Goal: Navigation & Orientation: Go to known website

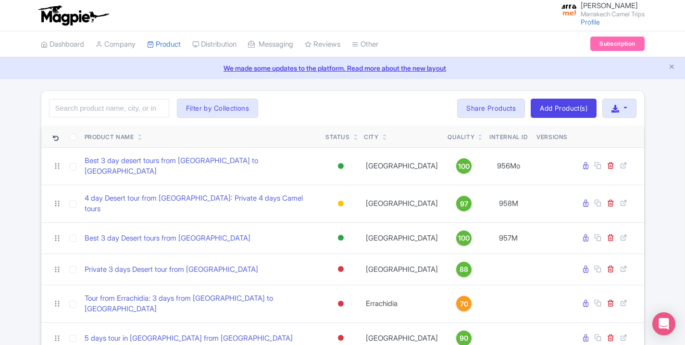
select select
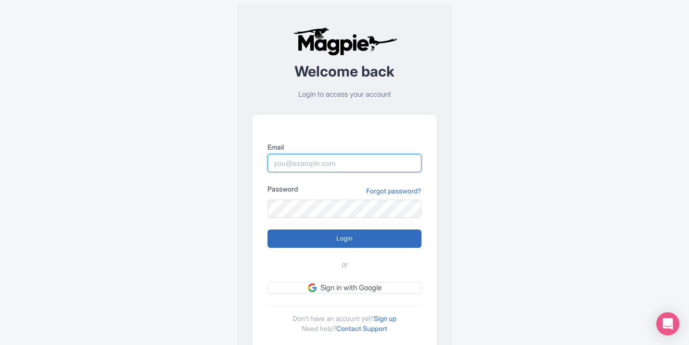
type input "[EMAIL_ADDRESS][DOMAIN_NAME]"
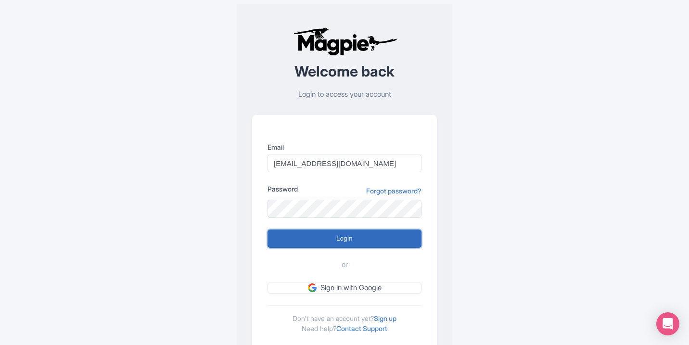
click at [360, 239] on input "Login" at bounding box center [344, 238] width 154 height 18
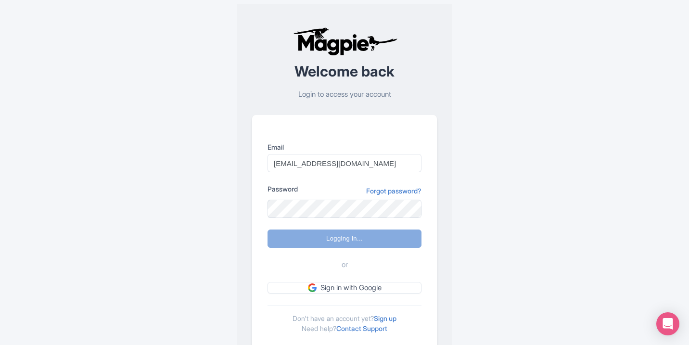
type input "Logging in..."
